Goal: Find specific page/section: Find specific page/section

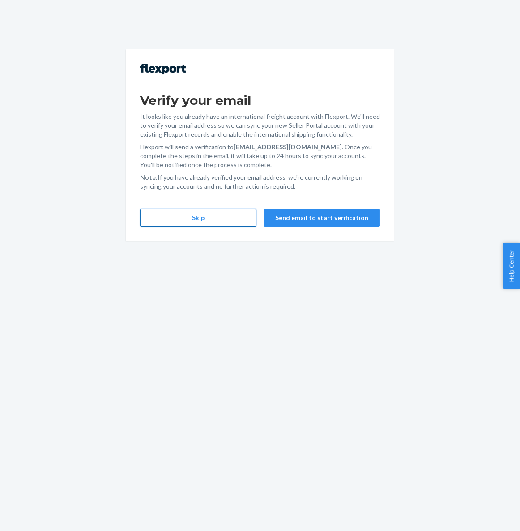
click at [238, 217] on button "Skip" at bounding box center [198, 218] width 116 height 18
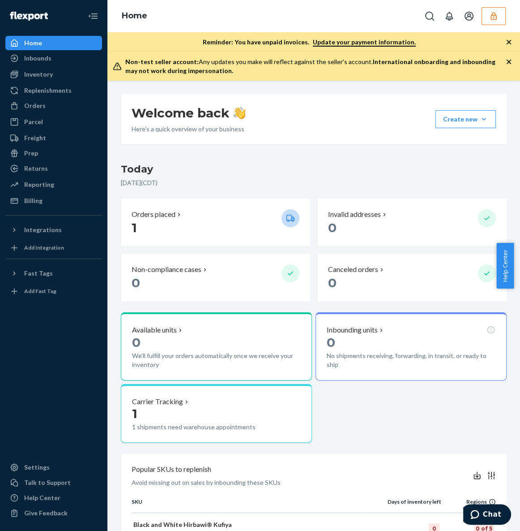
click at [488, 19] on button "button" at bounding box center [494, 16] width 24 height 18
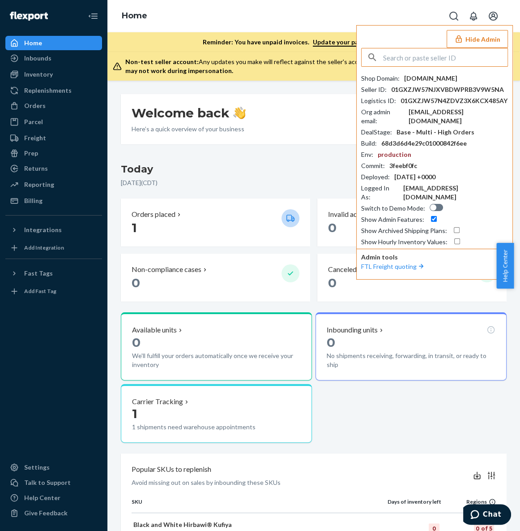
click at [446, 61] on input "text" at bounding box center [445, 57] width 125 height 18
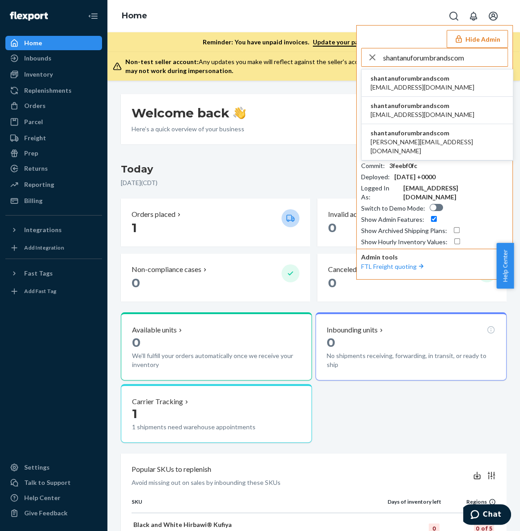
type input "shantanuforumbrandscom"
click at [414, 85] on span "fulfillment@forumbrands.com" at bounding box center [423, 87] width 104 height 9
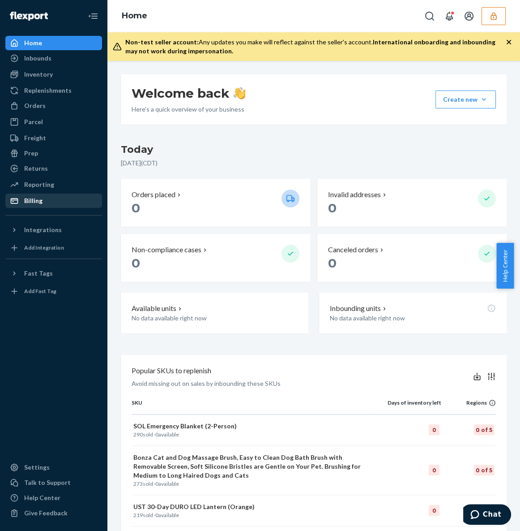
click at [45, 202] on div "Billing" at bounding box center [53, 200] width 95 height 13
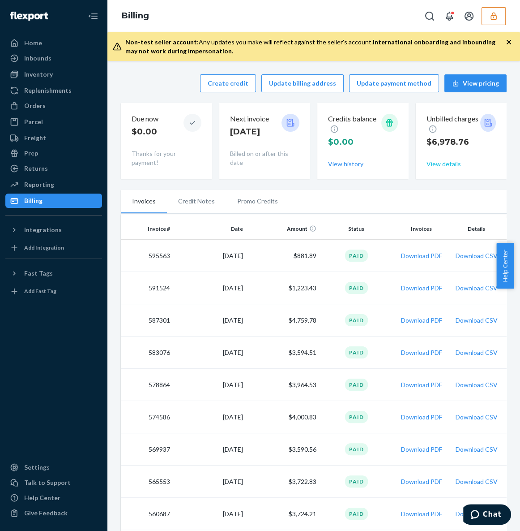
click at [430, 164] on button "View details" at bounding box center [444, 163] width 34 height 9
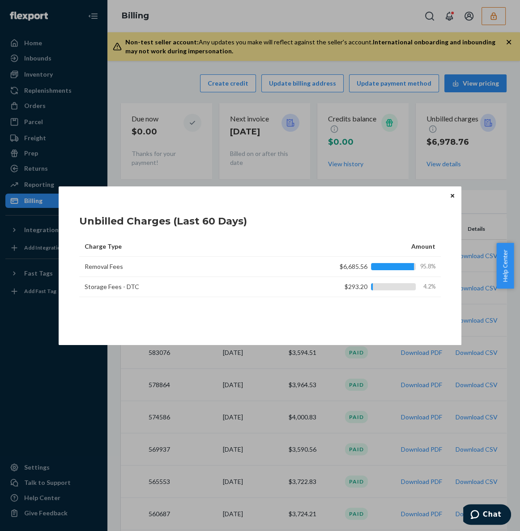
click at [452, 197] on icon "Close" at bounding box center [453, 195] width 4 height 5
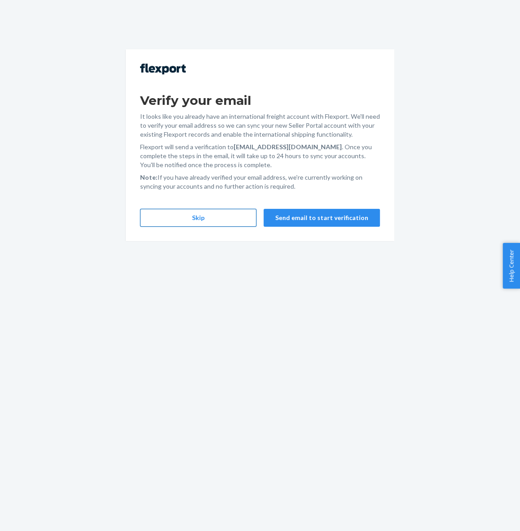
click at [216, 216] on button "Skip" at bounding box center [198, 218] width 116 height 18
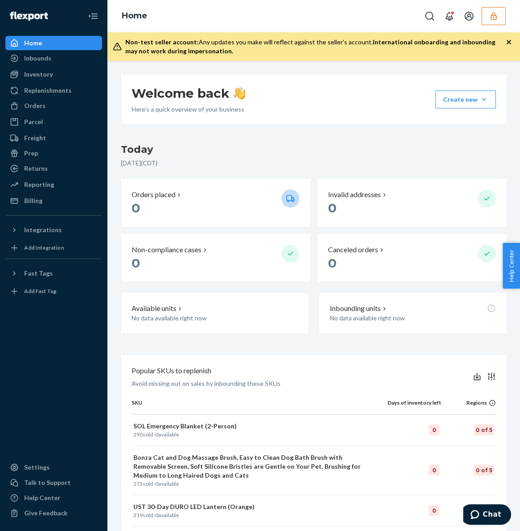
click at [58, 44] on div "Home" at bounding box center [53, 43] width 95 height 13
click at [432, 16] on icon "Open Search Box" at bounding box center [430, 16] width 11 height 11
click at [391, 17] on input "Search Input" at bounding box center [364, 16] width 110 height 9
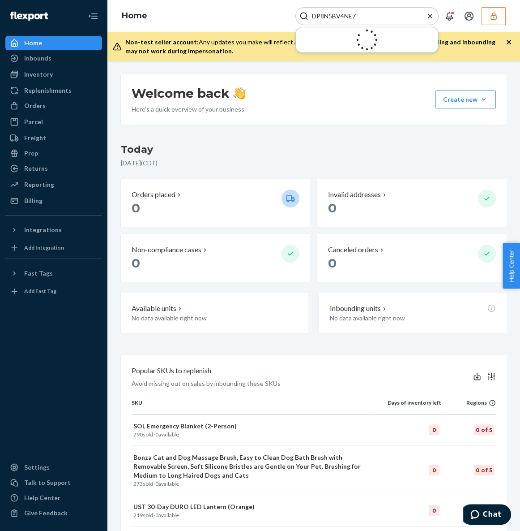
click at [382, 17] on input "DP8N5BV4NE7" at bounding box center [364, 16] width 110 height 9
type input "DP8N5BV4NE7"
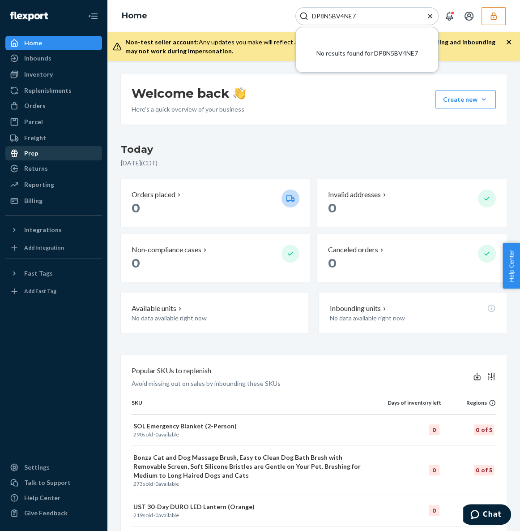
click at [63, 153] on div "Prep" at bounding box center [53, 153] width 95 height 13
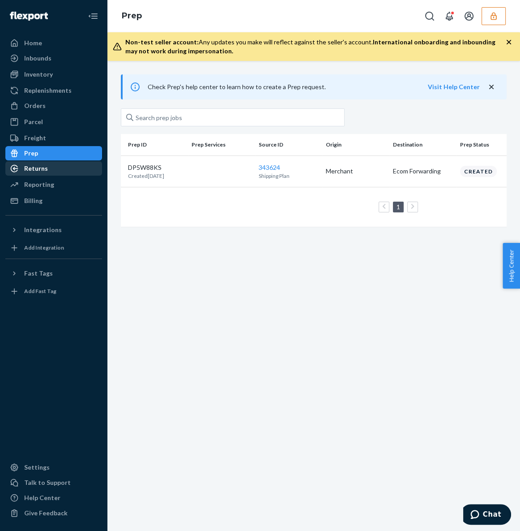
click at [53, 168] on div "Returns" at bounding box center [53, 168] width 95 height 13
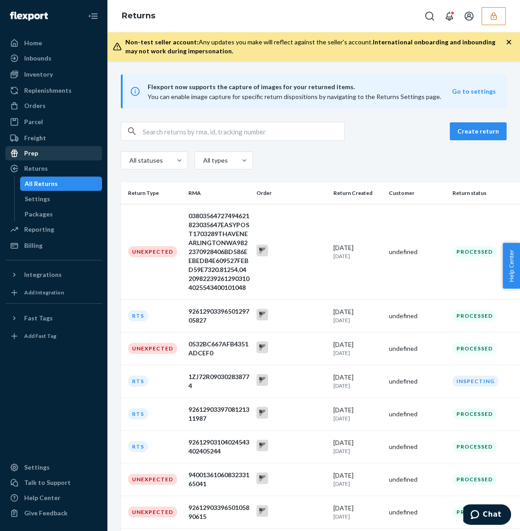
click at [50, 149] on div "Prep" at bounding box center [53, 153] width 95 height 13
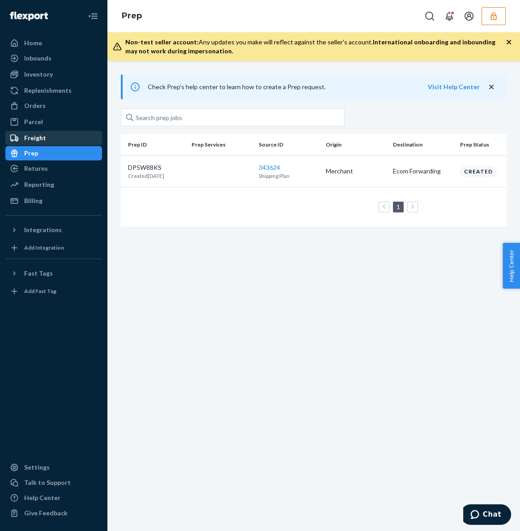
click at [47, 138] on div "Freight" at bounding box center [53, 138] width 95 height 13
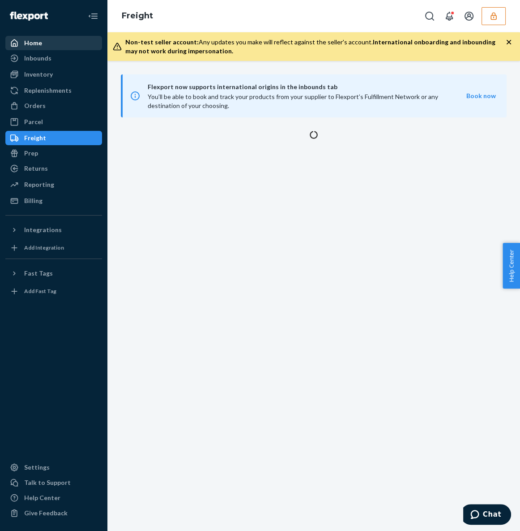
click at [43, 40] on div "Home" at bounding box center [53, 43] width 95 height 13
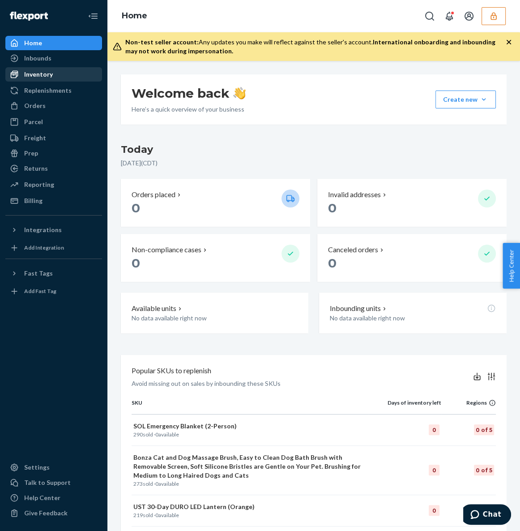
click at [40, 77] on div "Inventory" at bounding box center [38, 74] width 29 height 9
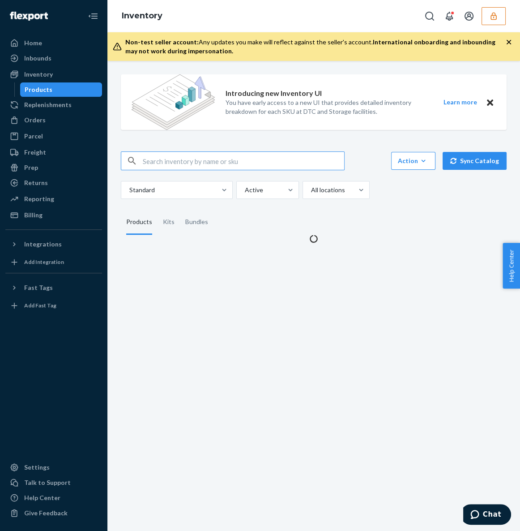
click at [185, 160] on input "text" at bounding box center [244, 161] width 202 height 18
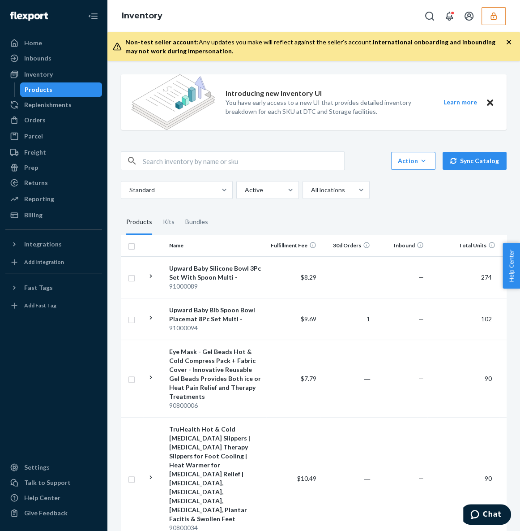
click at [487, 14] on button "button" at bounding box center [494, 16] width 24 height 18
